Goal: Task Accomplishment & Management: Use online tool/utility

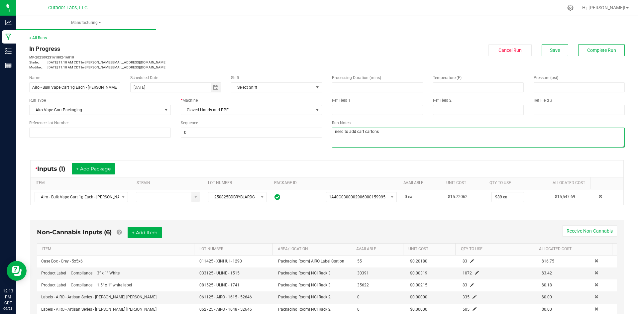
drag, startPoint x: 389, startPoint y: 132, endPoint x: 308, endPoint y: 138, distance: 81.3
click at [308, 138] on div "Name Airo - Bulk Vape Cart 1g Each - [PERSON_NAME] [PERSON_NAME]- final Schedul…" at bounding box center [326, 112] width 605 height 84
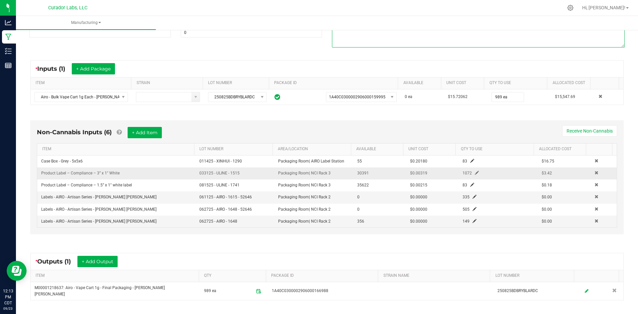
scroll to position [100, 0]
click at [138, 129] on button "+ Add Item" at bounding box center [145, 132] width 34 height 11
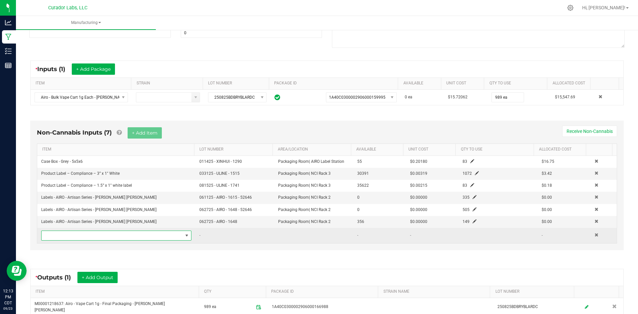
drag, startPoint x: 101, startPoint y: 234, endPoint x: 96, endPoint y: 240, distance: 7.8
click at [96, 240] on span "NO DATA FOUND" at bounding box center [112, 235] width 141 height 9
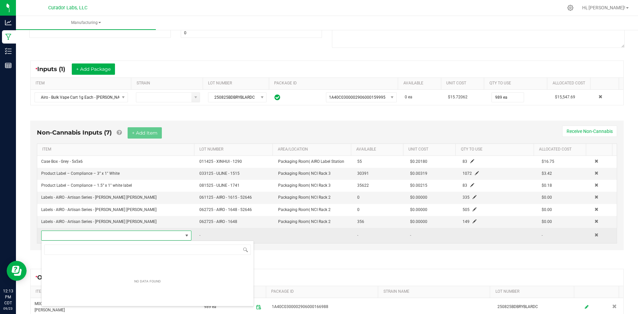
scroll to position [10, 146]
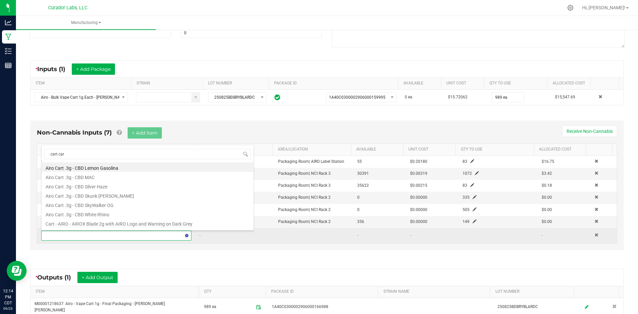
type input "cart cart"
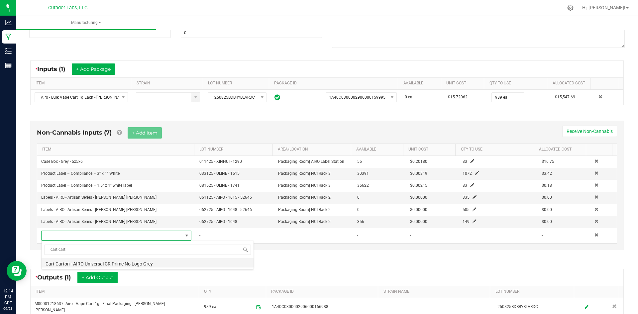
click at [115, 263] on li "Cart Carton - AIRO Universal CR Prime No Logo Grey" at bounding box center [148, 262] width 212 height 9
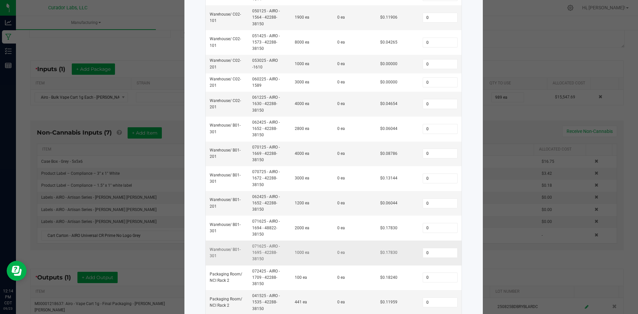
scroll to position [133, 0]
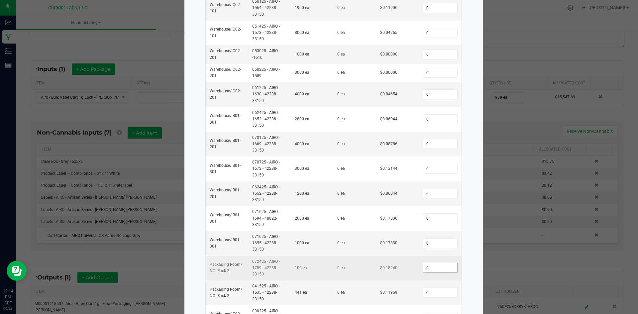
click at [431, 269] on input "0" at bounding box center [440, 267] width 34 height 9
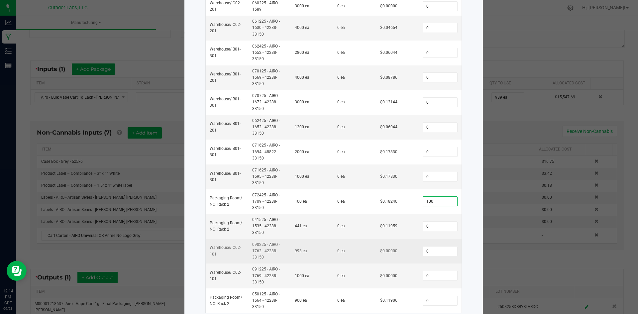
scroll to position [219, 0]
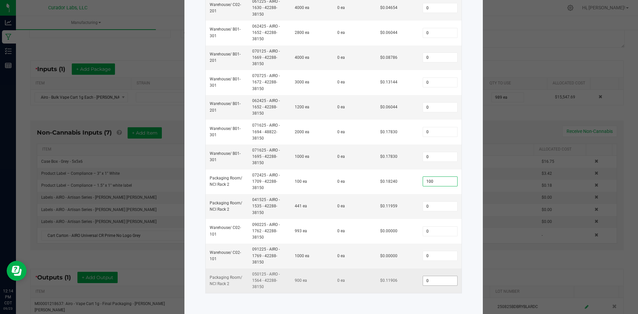
type input "100"
click at [432, 277] on input "0" at bounding box center [440, 280] width 34 height 9
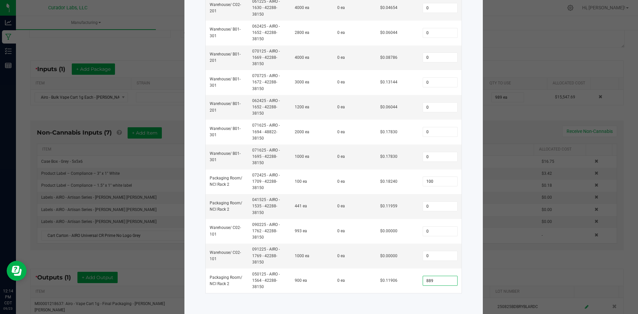
type input "889"
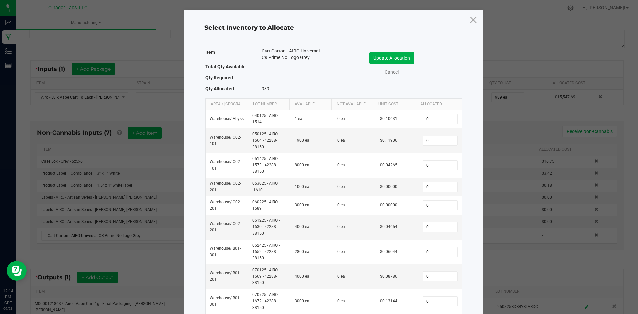
scroll to position [0, 0]
click at [388, 61] on button "Update Allocation" at bounding box center [391, 58] width 45 height 11
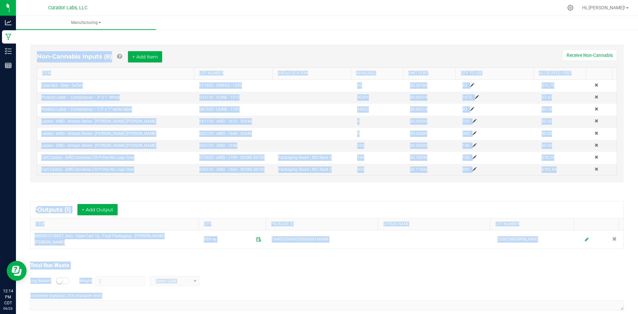
scroll to position [185, 0]
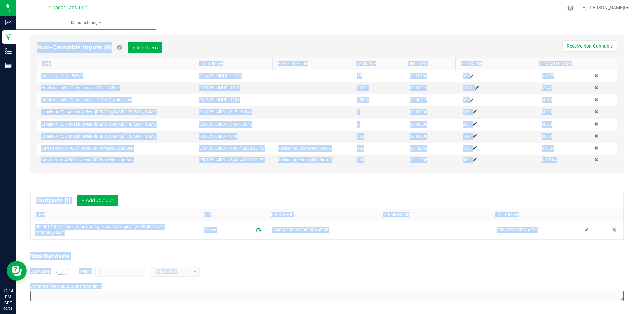
drag, startPoint x: 29, startPoint y: 48, endPoint x: 164, endPoint y: 295, distance: 281.1
click at [208, 313] on html "Analytics Manufacturing Inventory Reports 12:14 PM CDT [DATE] 09/23 Curador Lab…" at bounding box center [319, 157] width 638 height 314
copy manufacturing-process-run "Lo Ipsumdol SI-61208521736516-64800 Ametcon: Adi 32, 2342 67:02 EL SED do eiusm…"
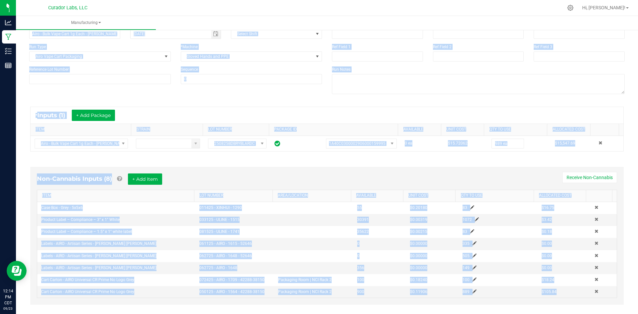
scroll to position [0, 0]
